Goal: Transaction & Acquisition: Purchase product/service

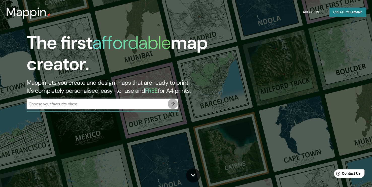
click at [171, 104] on icon "button" at bounding box center [173, 104] width 4 height 4
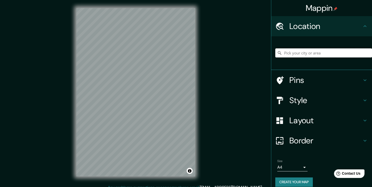
click at [336, 55] on input "Pick your city or area" at bounding box center [323, 52] width 97 height 9
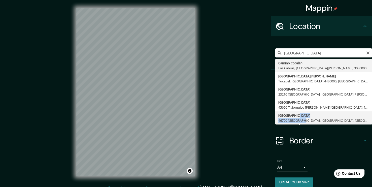
drag, startPoint x: 293, startPoint y: 117, endPoint x: 298, endPoint y: 122, distance: 7.3
type input "Calle Alameda, 46700 Ameca, Jalisco, México"
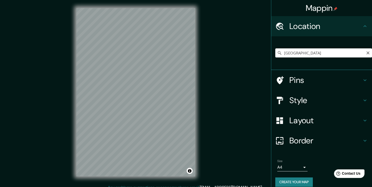
click at [366, 52] on icon "Clear" at bounding box center [368, 53] width 4 height 4
click at [321, 51] on input "Pick your city or area" at bounding box center [323, 52] width 97 height 9
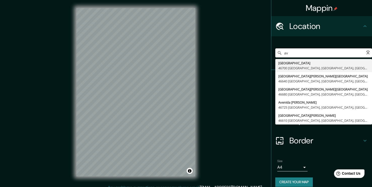
type input "a"
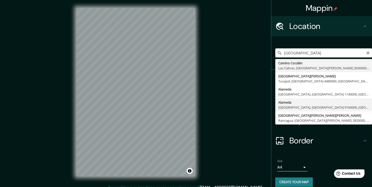
type input "Alameda, Estación Central, Región Metropolitana de Santiago 9160000, Chile"
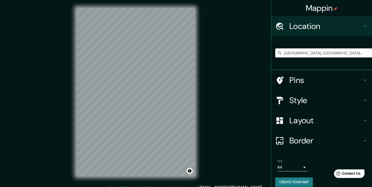
click at [308, 103] on h4 "Style" at bounding box center [326, 100] width 73 height 10
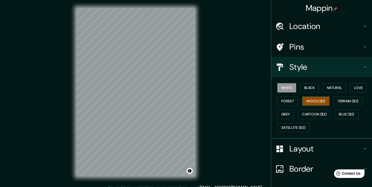
click at [311, 101] on button "Wood ($2)" at bounding box center [315, 101] width 27 height 9
click at [347, 101] on button "Terrain ($2)" at bounding box center [348, 101] width 29 height 9
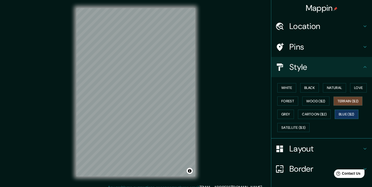
click at [339, 116] on button "Blue ($2)" at bounding box center [347, 114] width 24 height 9
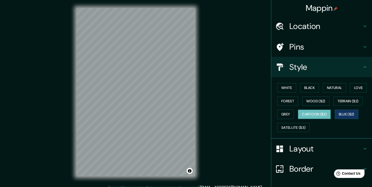
click at [311, 115] on button "Cartoon ($2)" at bounding box center [314, 114] width 33 height 9
click at [284, 126] on button "Satellite ($3)" at bounding box center [293, 127] width 32 height 9
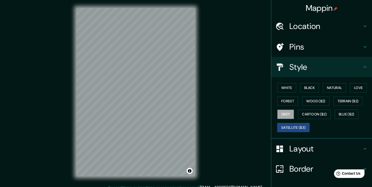
click at [283, 118] on button "Grey" at bounding box center [285, 114] width 17 height 9
click at [284, 100] on button "Forest" at bounding box center [287, 101] width 21 height 9
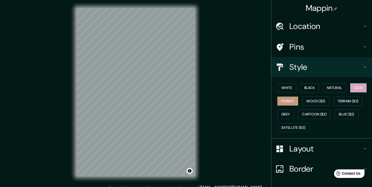
click at [353, 87] on button "Love" at bounding box center [358, 87] width 17 height 9
click at [336, 90] on button "Natural" at bounding box center [334, 87] width 23 height 9
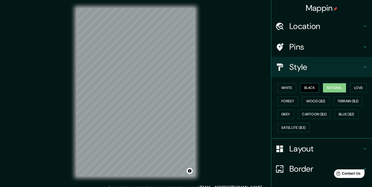
click at [307, 87] on button "Black" at bounding box center [309, 87] width 19 height 9
click at [282, 87] on button "White" at bounding box center [286, 87] width 19 height 9
click at [324, 91] on button "Natural" at bounding box center [334, 87] width 23 height 9
click at [282, 90] on button "White" at bounding box center [286, 87] width 19 height 9
click at [63, 116] on div "Mappin Location Alameda, Estación Central, Región Metropolitana de Santiago 916…" at bounding box center [186, 96] width 372 height 193
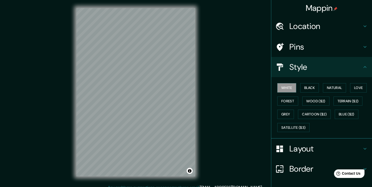
click at [74, 117] on div "© Mapbox © OpenStreetMap Improve this map" at bounding box center [135, 92] width 135 height 184
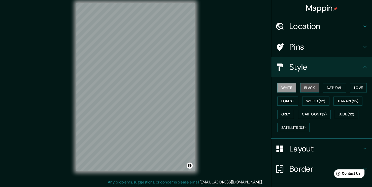
click at [303, 85] on button "Black" at bounding box center [309, 87] width 19 height 9
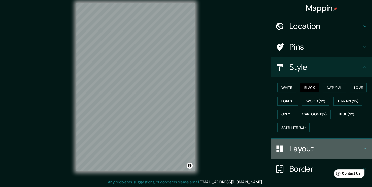
click at [348, 145] on h4 "Layout" at bounding box center [326, 149] width 73 height 10
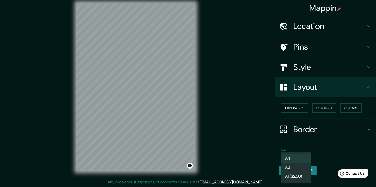
click at [305, 153] on body "Mappin Location Alameda, Estación Central, Región Metropolitana de Santiago 916…" at bounding box center [188, 88] width 376 height 187
click at [294, 168] on li "A3" at bounding box center [296, 167] width 30 height 9
type input "a4"
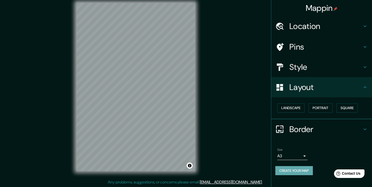
click at [295, 170] on button "Create your map" at bounding box center [294, 170] width 38 height 9
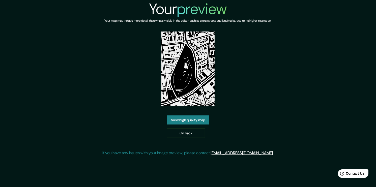
click at [192, 117] on link "View high quality map" at bounding box center [188, 119] width 42 height 9
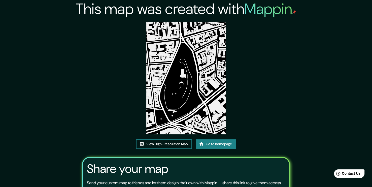
click at [165, 144] on link "View High-Resolution Map" at bounding box center [163, 143] width 55 height 9
